Goal: Communication & Community: Participate in discussion

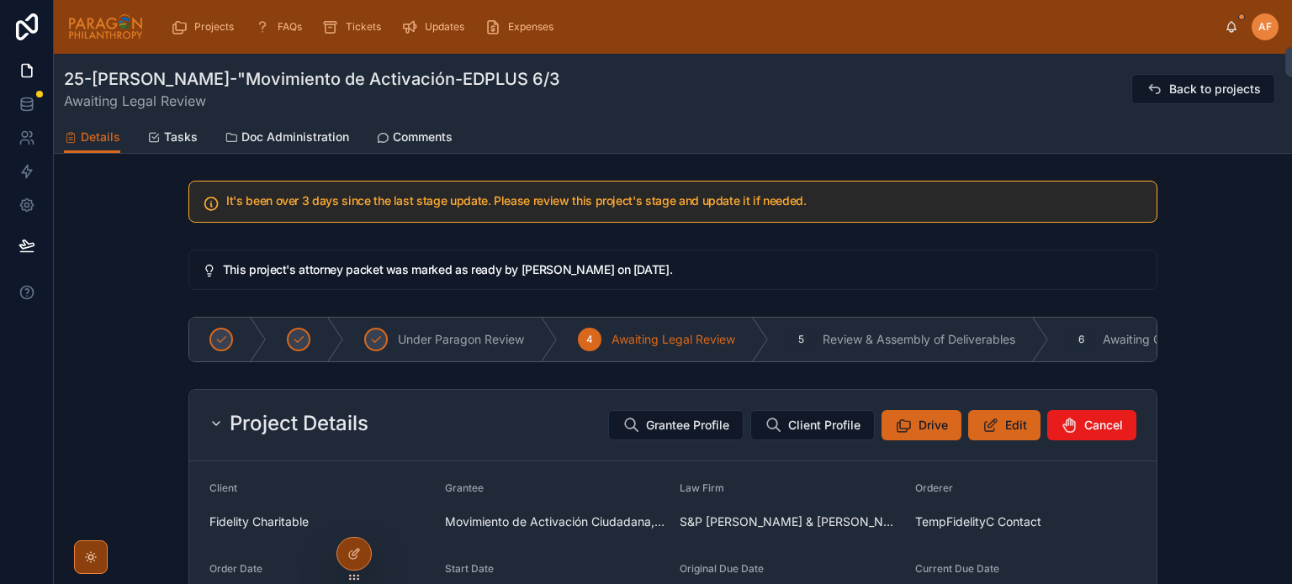
drag, startPoint x: 0, startPoint y: 0, endPoint x: 1232, endPoint y: 21, distance: 1232.1
click at [1232, 21] on icon at bounding box center [1230, 26] width 13 height 13
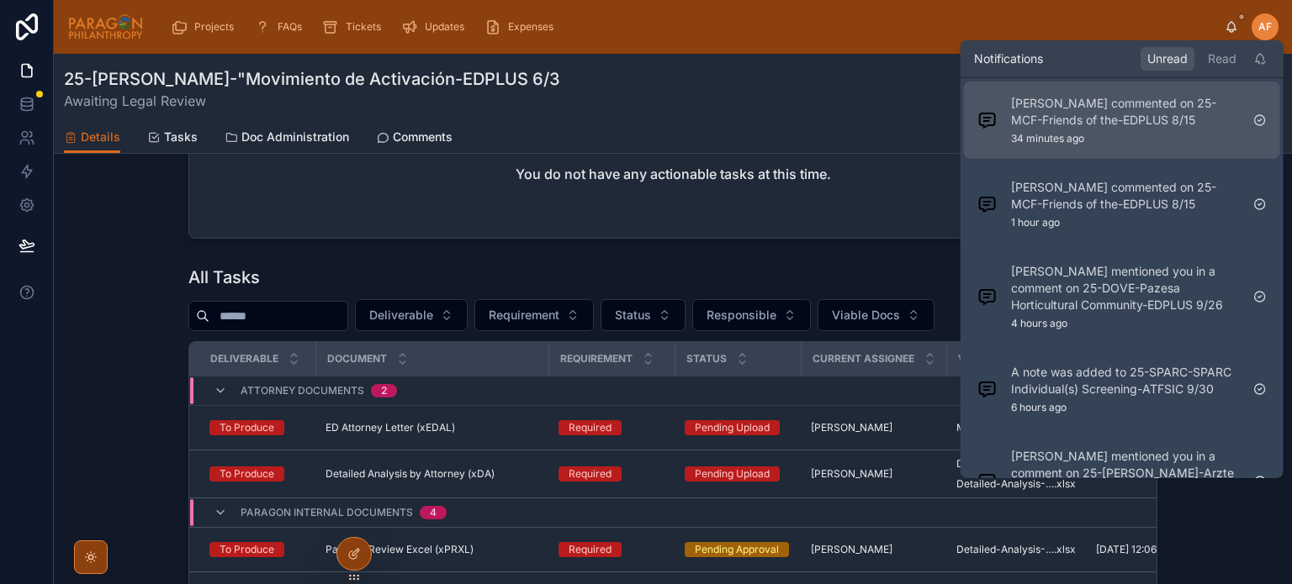
click at [1099, 133] on div "[PERSON_NAME] commented on 25-MCF-Friends of the-EDPLUS 8/15 34 minutes ago" at bounding box center [1125, 120] width 229 height 50
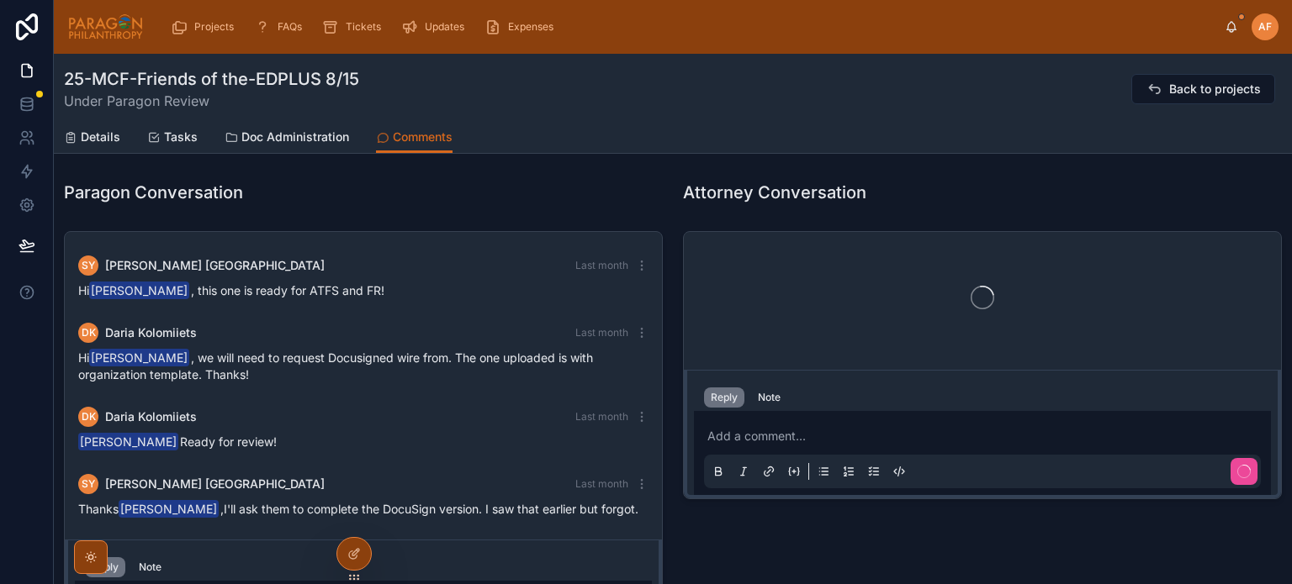
scroll to position [219, 0]
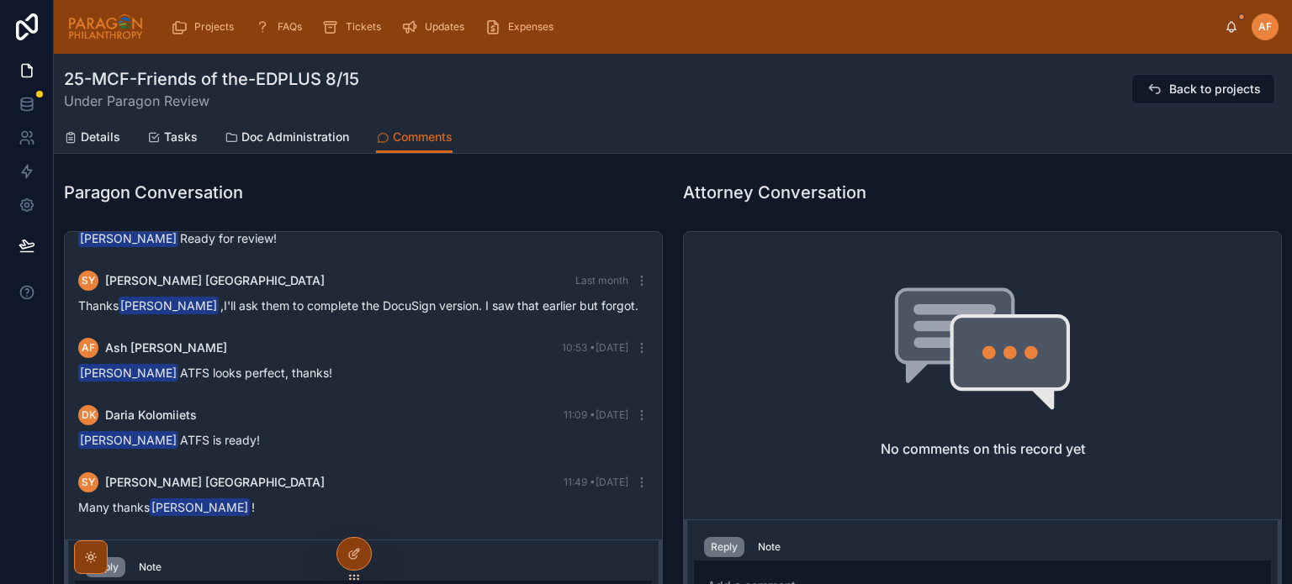
click at [1234, 20] on icon at bounding box center [1230, 26] width 13 height 13
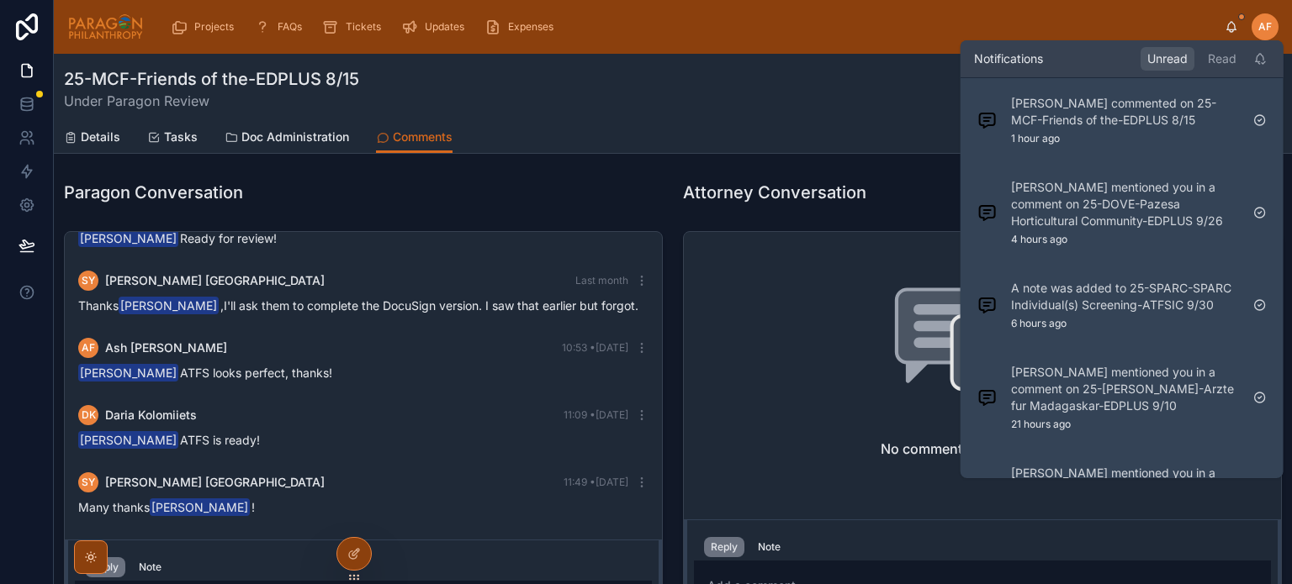
click at [1221, 45] on div "Notifications Unread Read" at bounding box center [1121, 58] width 323 height 37
click at [1259, 63] on icon at bounding box center [1259, 58] width 13 height 13
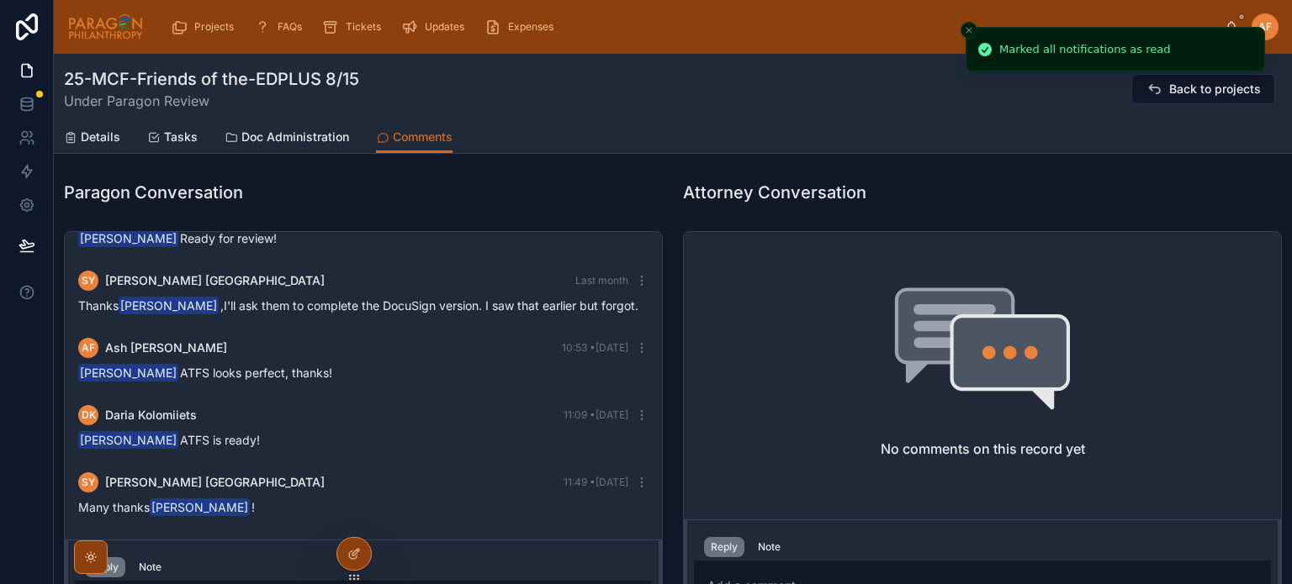
click at [968, 29] on line "Close toast" at bounding box center [968, 30] width 5 height 5
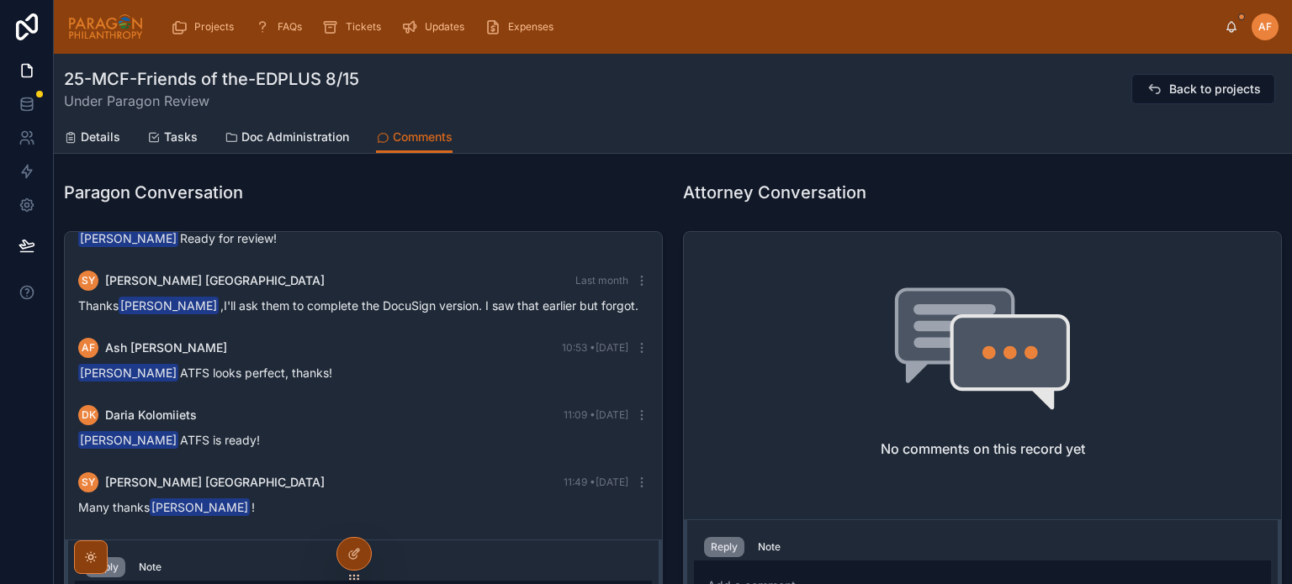
click at [905, 107] on div "25-MCF-Friends of the-EDPLUS 8/15 Under Paragon Review Back to projects" at bounding box center [673, 89] width 1218 height 44
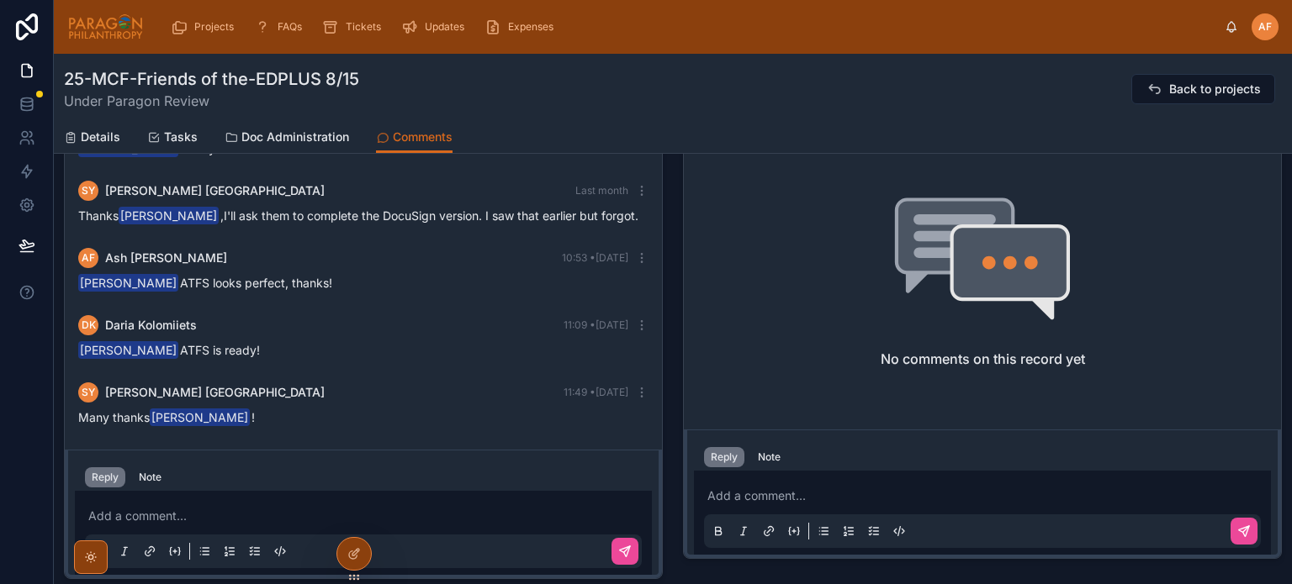
scroll to position [0, 0]
